Goal: Obtain resource: Obtain resource

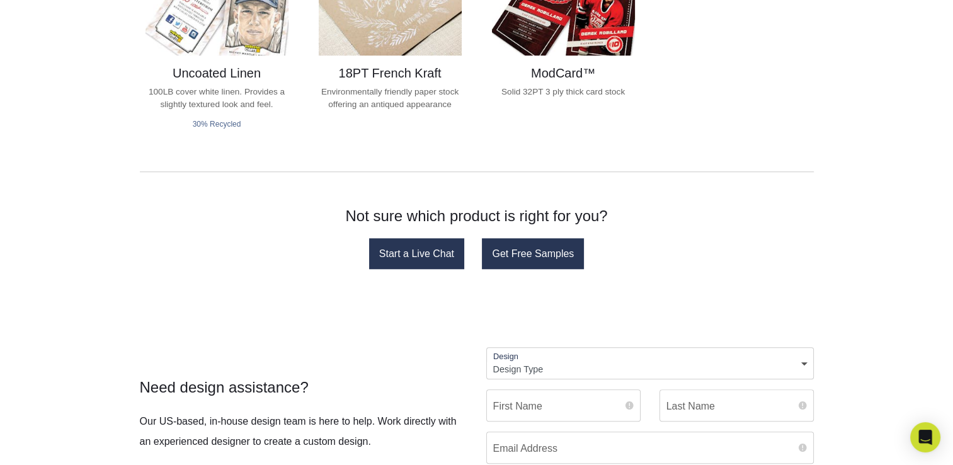
scroll to position [1071, 0]
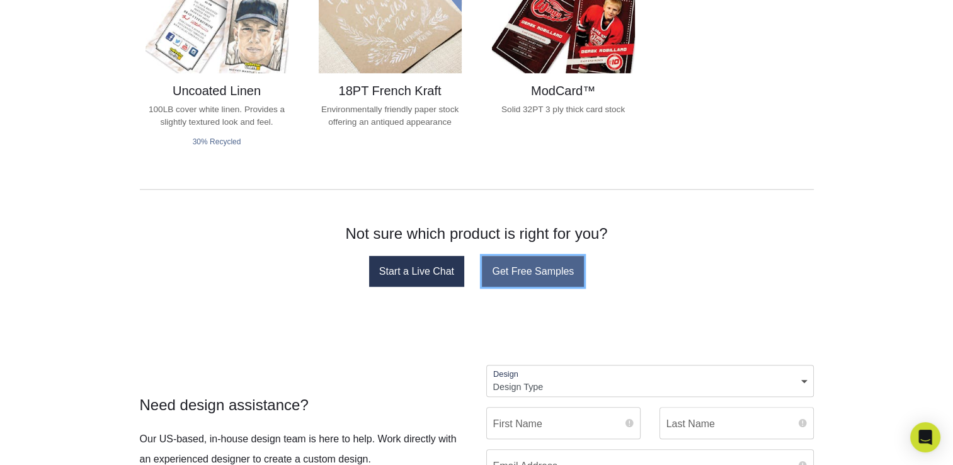
click at [554, 287] on link "Get Free Samples" at bounding box center [533, 271] width 102 height 31
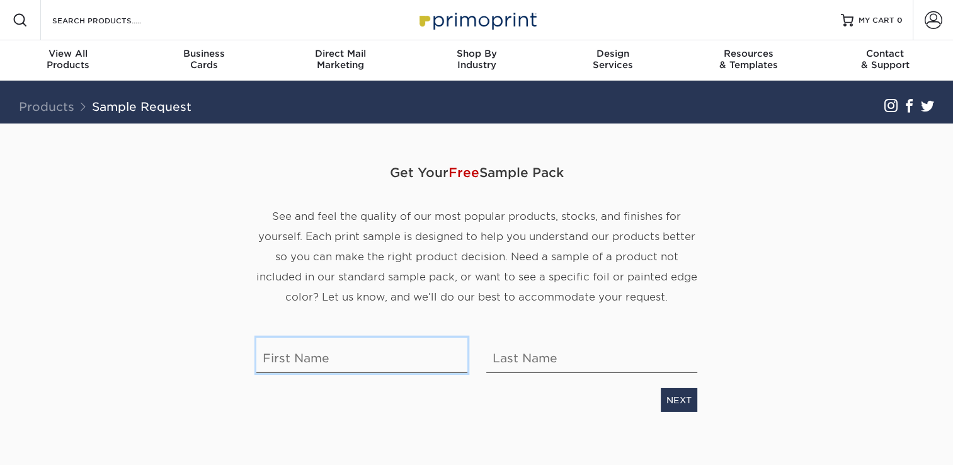
click at [340, 346] on input "text" at bounding box center [361, 355] width 211 height 35
type input "Matthew"
type input "Bliss"
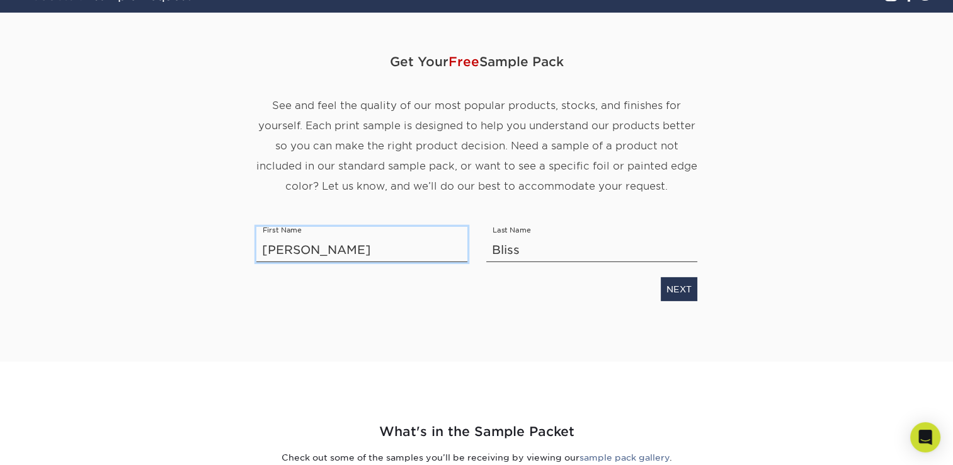
scroll to position [126, 0]
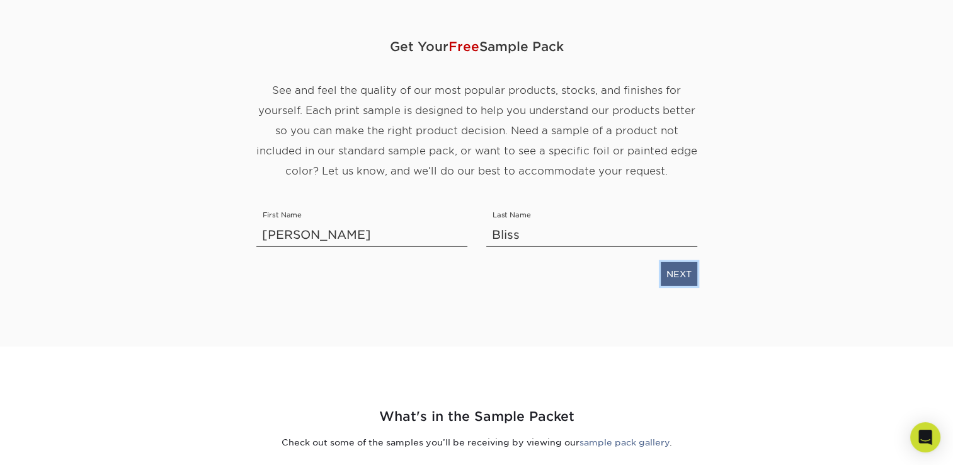
click at [685, 273] on link "NEXT" at bounding box center [679, 274] width 37 height 24
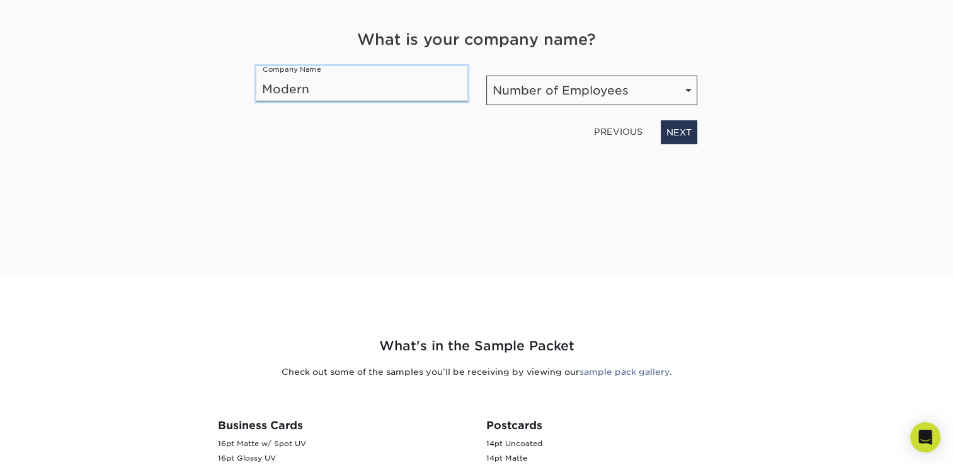
type input "MODERNCHRISTMASTREES.COM"
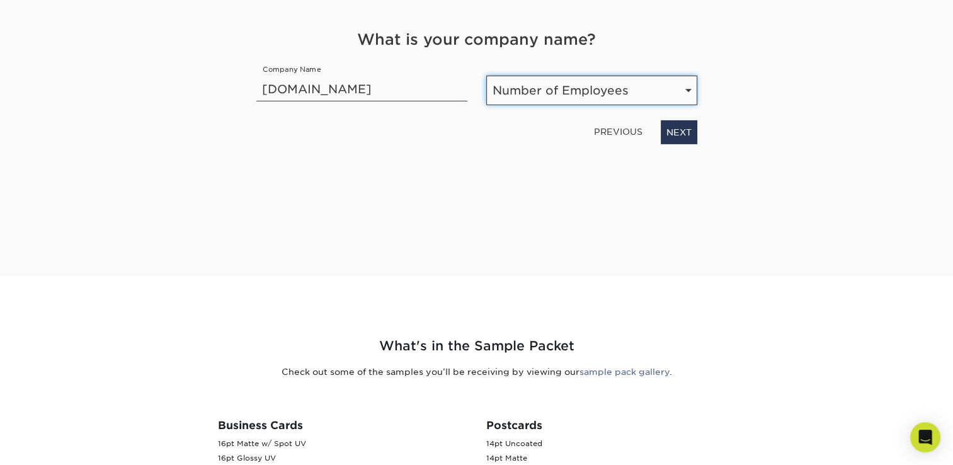
click at [594, 83] on select "Number of Employees Self-employed 1-10 employees 11-50 employees 51-200 employe…" at bounding box center [591, 91] width 211 height 30
select select "1-10"
click at [486, 76] on select "Number of Employees Self-employed 1-10 employees 11-50 employees 51-200 employe…" at bounding box center [591, 91] width 211 height 30
click at [683, 134] on link "NEXT" at bounding box center [679, 132] width 37 height 24
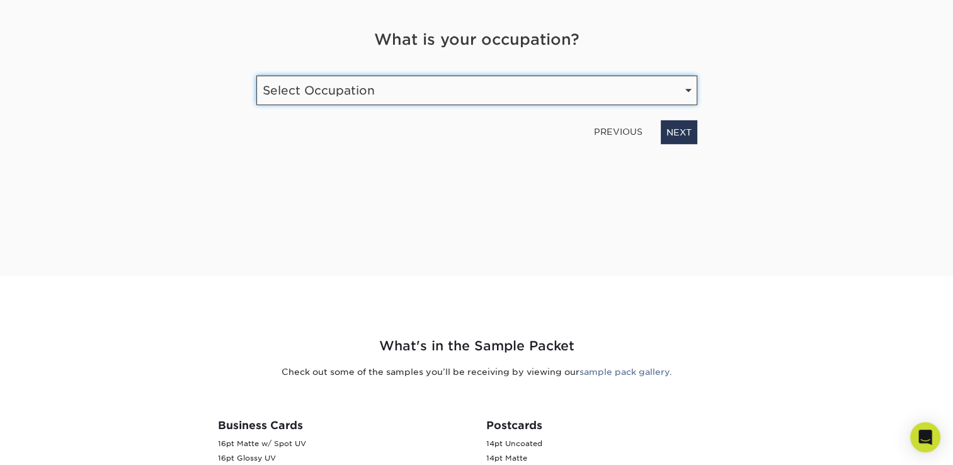
click at [559, 81] on select "Select Occupation Agency Automotive Blogger Cleaning Services Construction Educ…" at bounding box center [476, 91] width 441 height 30
select select "Entrepreneur"
click at [256, 76] on select "Select Occupation Agency Automotive Blogger Cleaning Services Construction Educ…" at bounding box center [476, 91] width 441 height 30
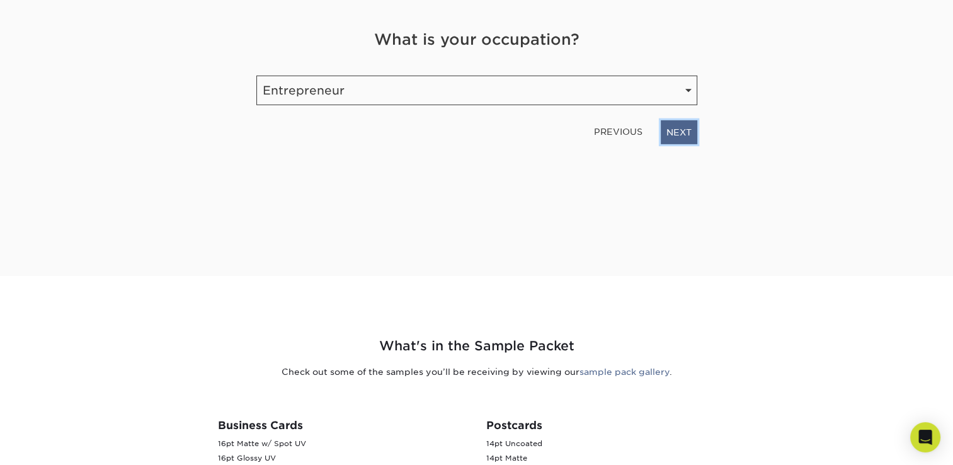
click at [683, 126] on link "NEXT" at bounding box center [679, 132] width 37 height 24
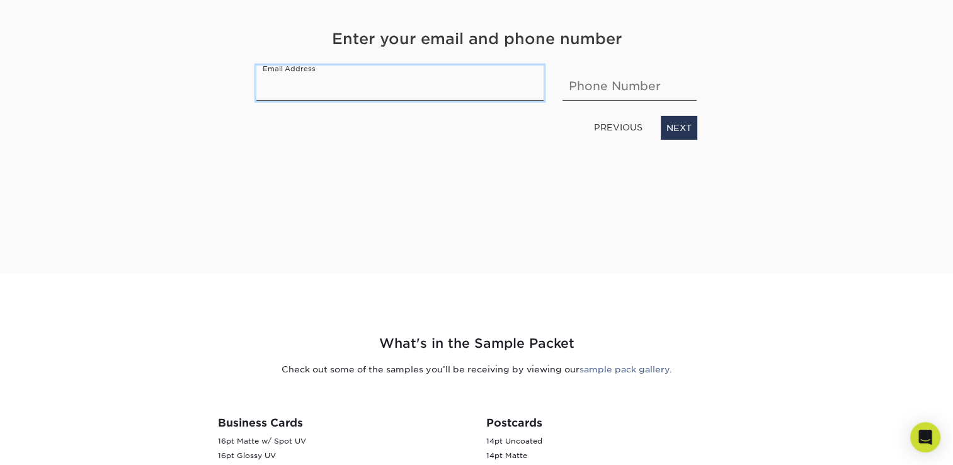
click at [423, 84] on input "email" at bounding box center [400, 83] width 288 height 35
type input "matt@modernchristmastrees.com"
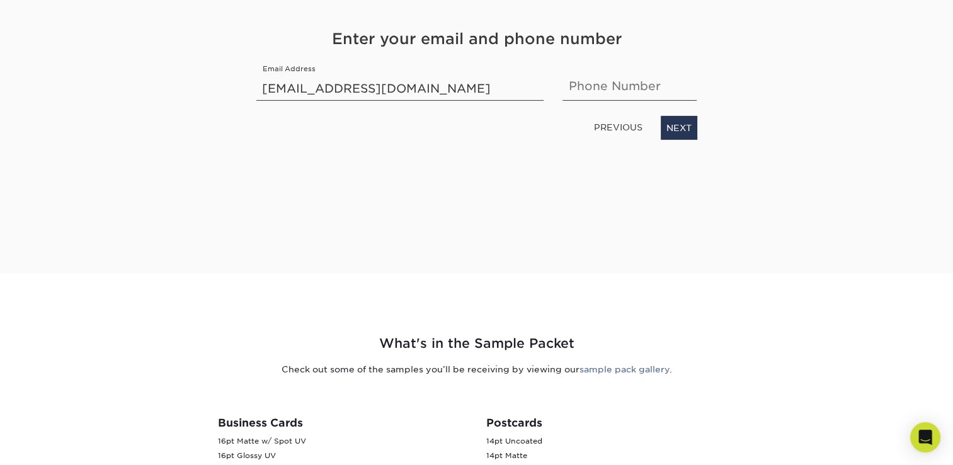
type input "3038854153"
click at [673, 127] on link "NEXT" at bounding box center [679, 128] width 37 height 24
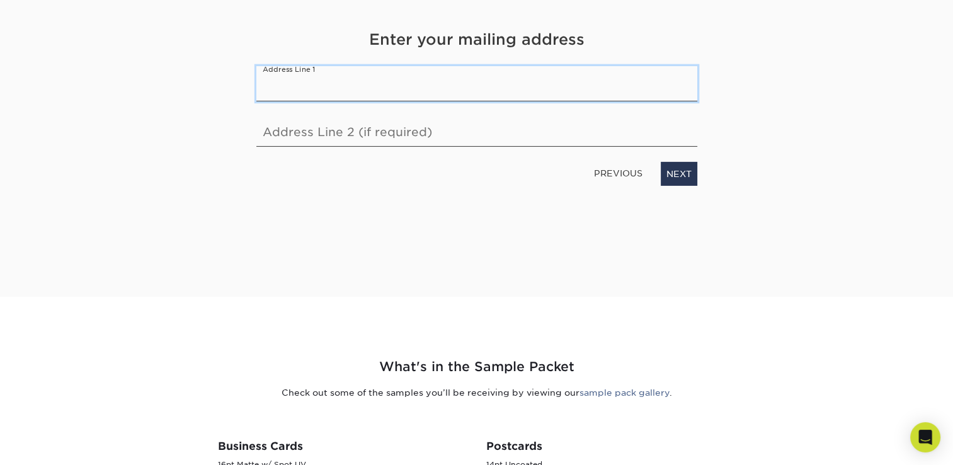
click at [392, 84] on input "text" at bounding box center [476, 83] width 441 height 35
type input "3178 Syracuse Street"
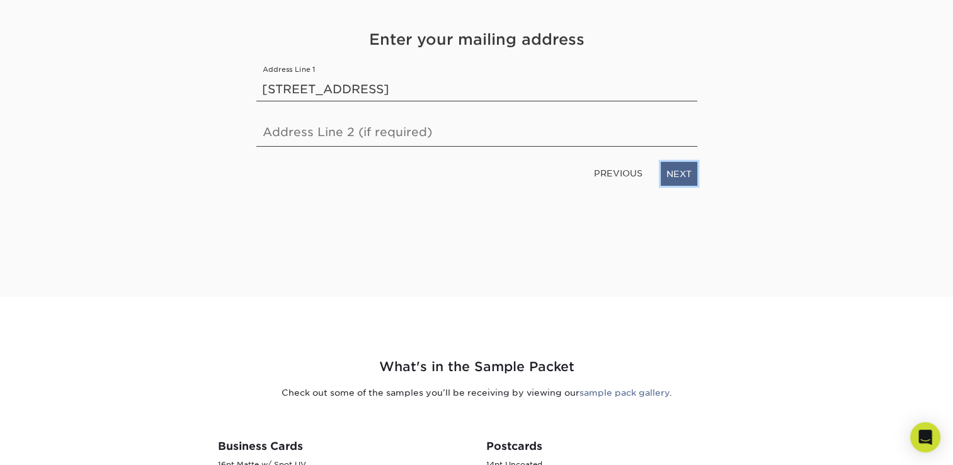
click at [683, 174] on link "NEXT" at bounding box center [679, 174] width 37 height 24
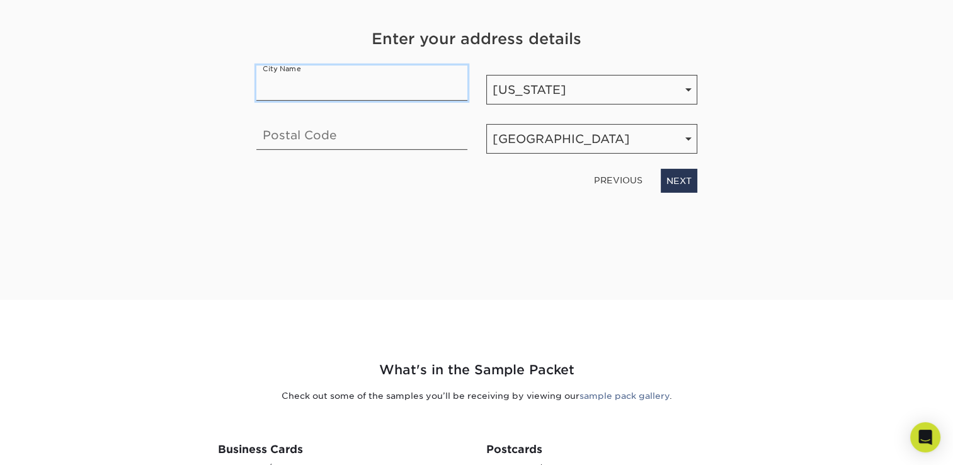
click at [320, 84] on input "text" at bounding box center [361, 83] width 211 height 35
type input "Denver"
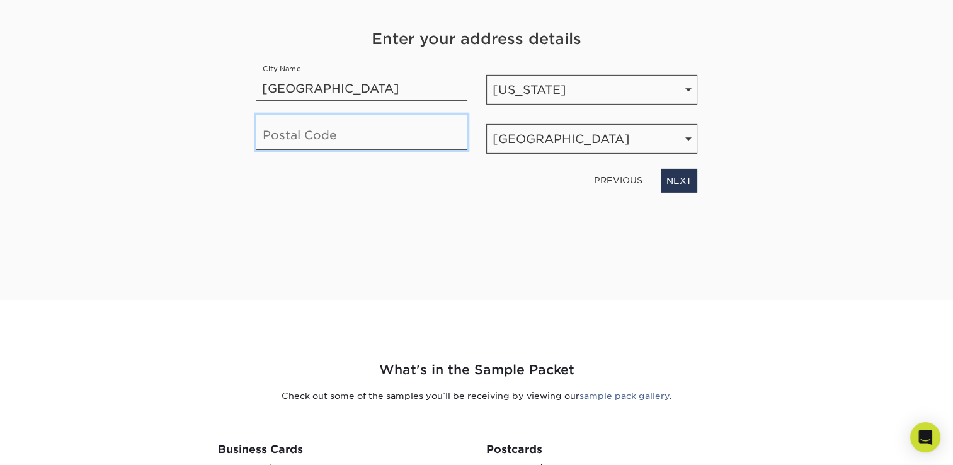
type input "80238"
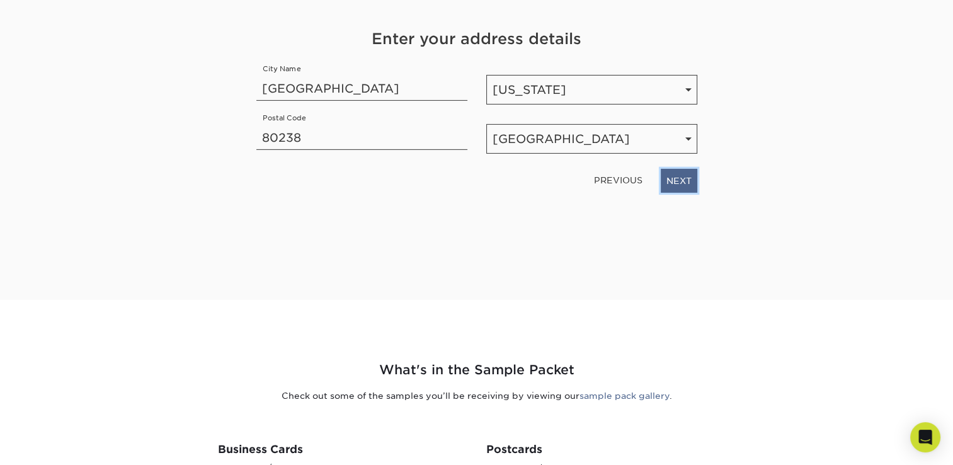
click at [683, 185] on link "NEXT" at bounding box center [679, 181] width 37 height 24
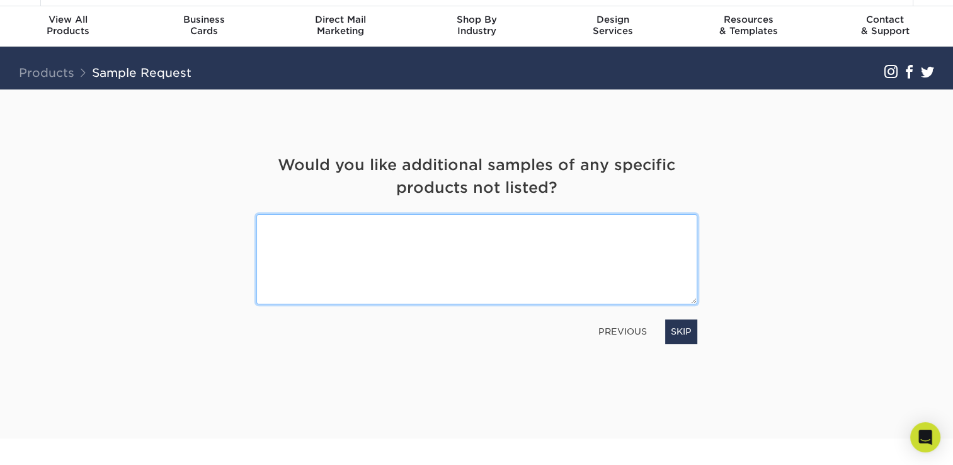
scroll to position [97, 0]
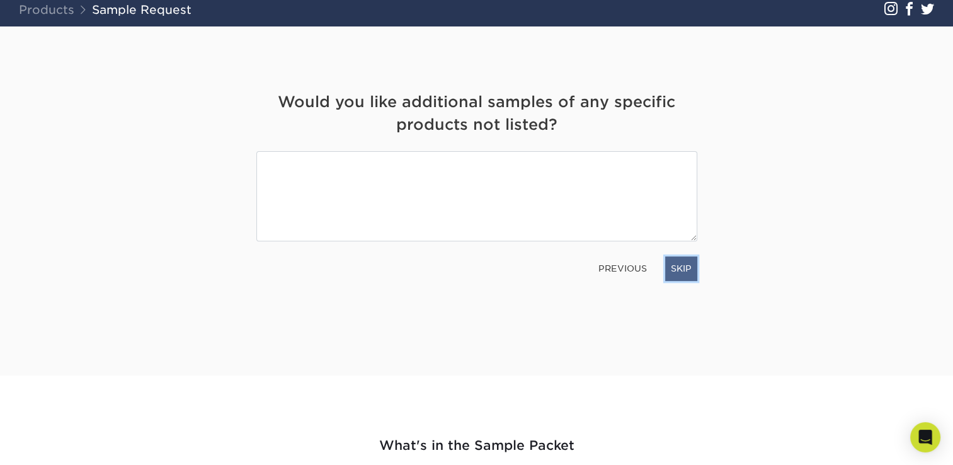
click at [678, 266] on link "SKIP" at bounding box center [681, 268] width 32 height 24
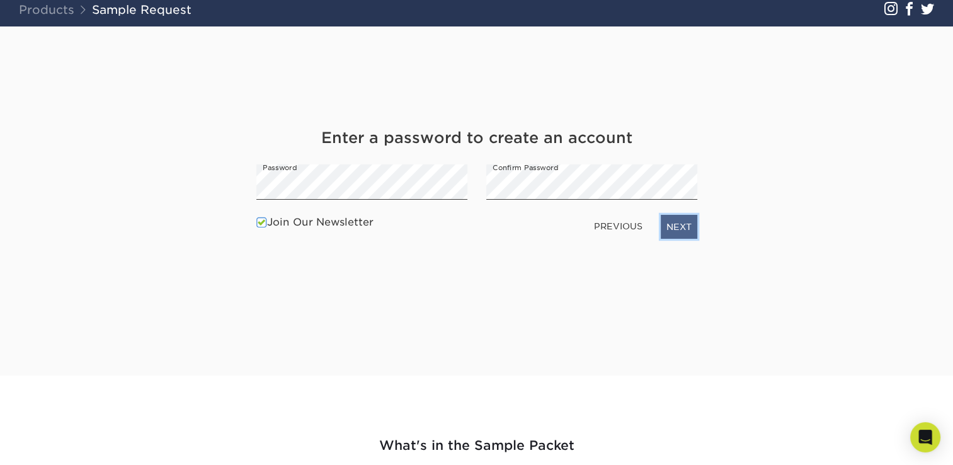
click at [680, 227] on link "NEXT" at bounding box center [679, 227] width 37 height 24
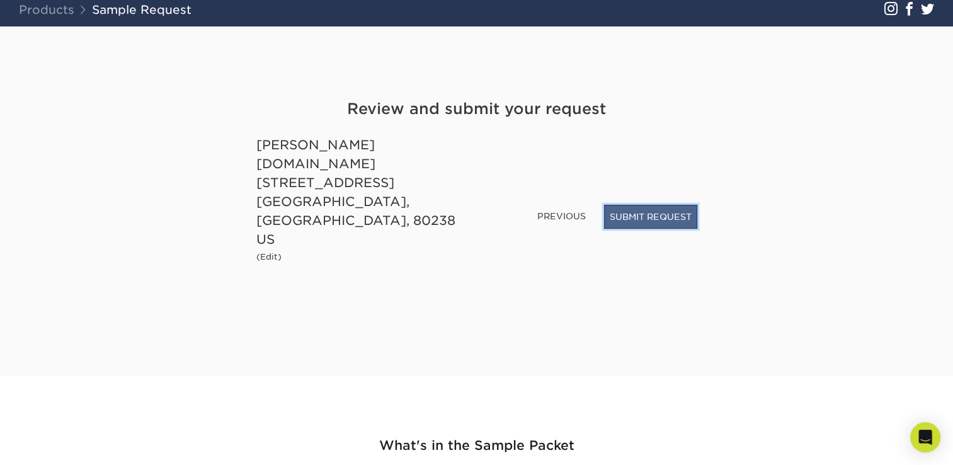
click at [668, 229] on button "SUBMIT REQUEST" at bounding box center [650, 217] width 93 height 24
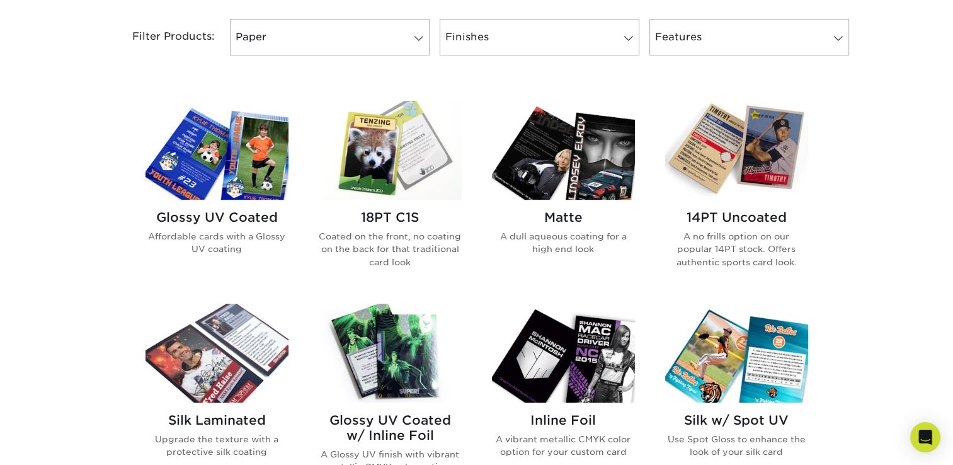
scroll to position [378, 0]
